Goal: Register for event/course

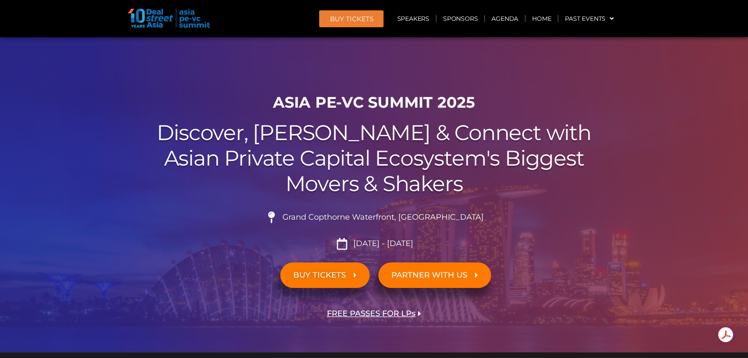
click at [340, 275] on span "BUY TICKETS" at bounding box center [319, 275] width 53 height 8
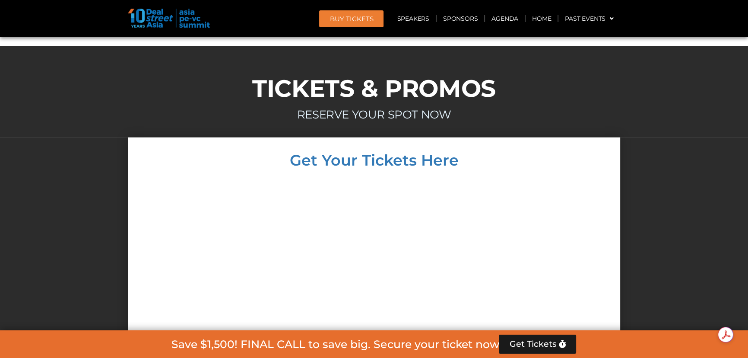
scroll to position [7509, 0]
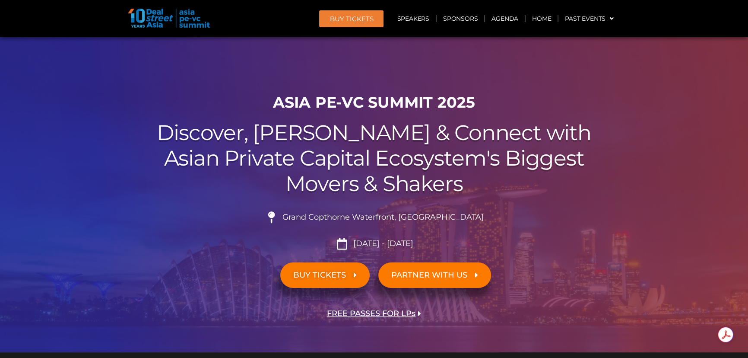
click at [393, 310] on span "FREE PASSES FOR LPs" at bounding box center [371, 313] width 89 height 8
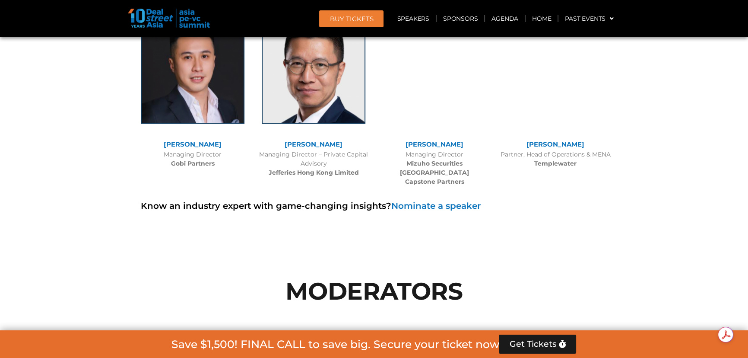
scroll to position [6378, 0]
